Goal: Navigation & Orientation: Understand site structure

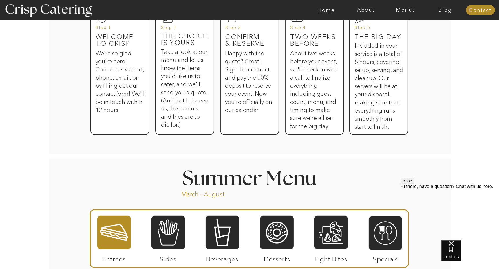
scroll to position [383, 0]
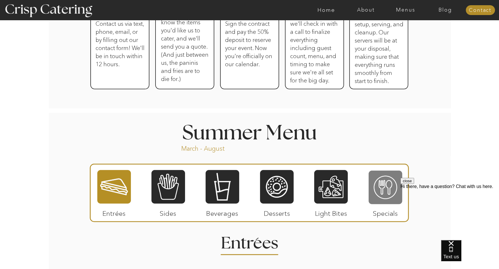
click at [379, 182] on div at bounding box center [386, 187] width 34 height 35
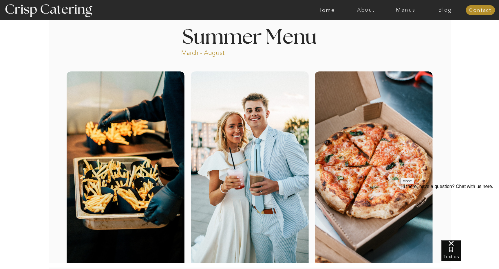
scroll to position [0, 0]
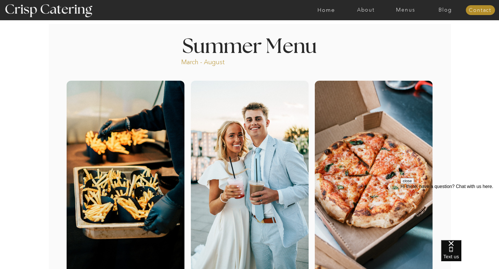
click at [368, 12] on nav "About" at bounding box center [366, 10] width 40 height 6
click at [364, 25] on nav "About Crisp" at bounding box center [367, 27] width 33 height 6
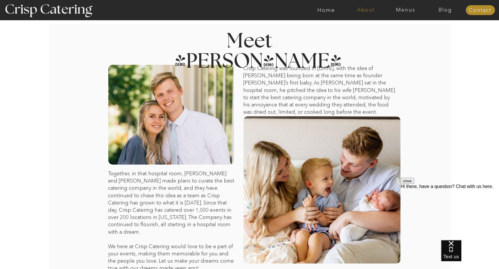
click at [365, 8] on nav "About" at bounding box center [366, 10] width 40 height 6
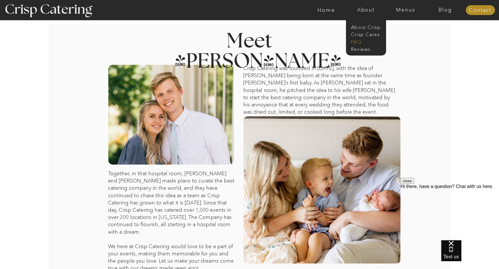
click at [361, 42] on nav "faq" at bounding box center [365, 42] width 29 height 6
